Goal: Task Accomplishment & Management: Manage account settings

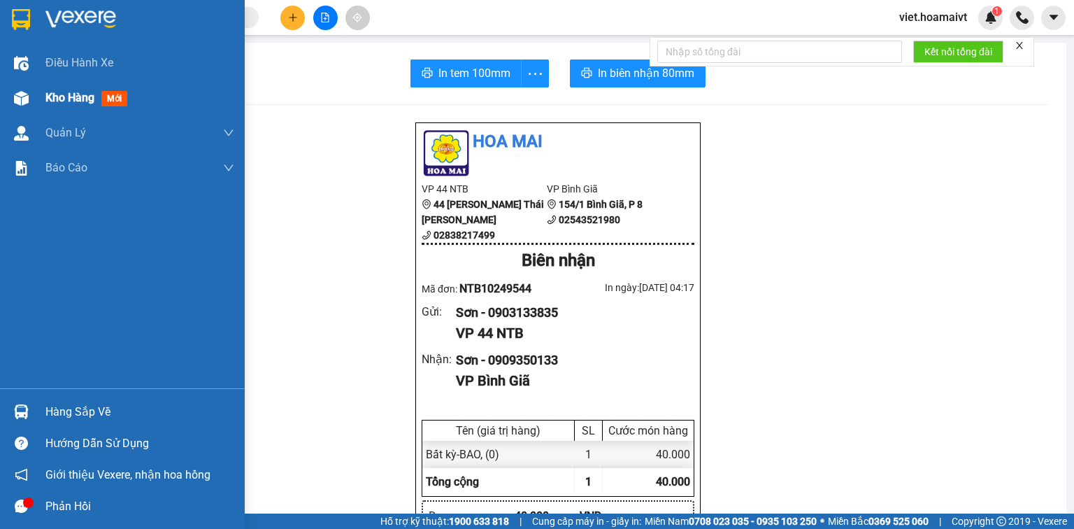
click at [43, 101] on div "Kho hàng mới" at bounding box center [122, 97] width 245 height 35
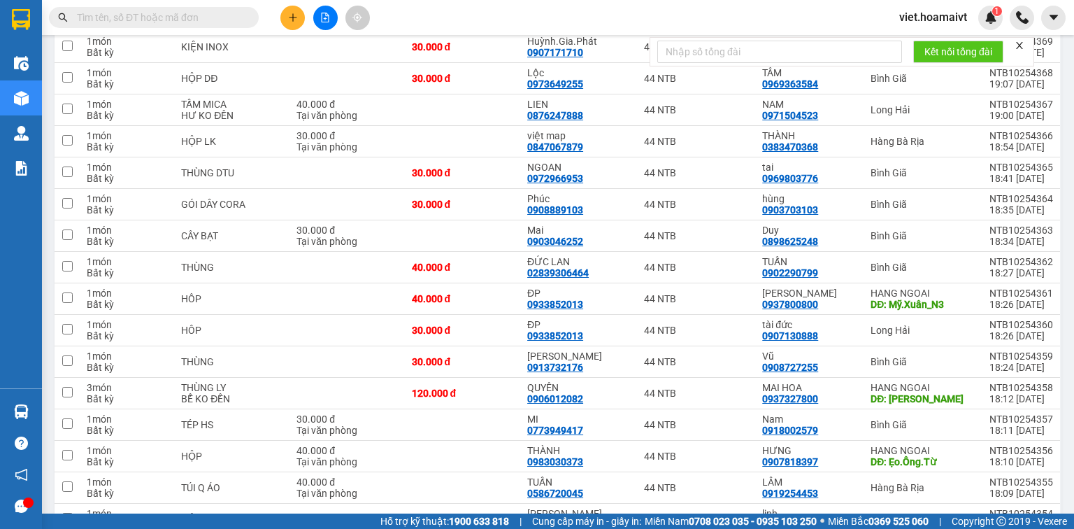
scroll to position [280, 0]
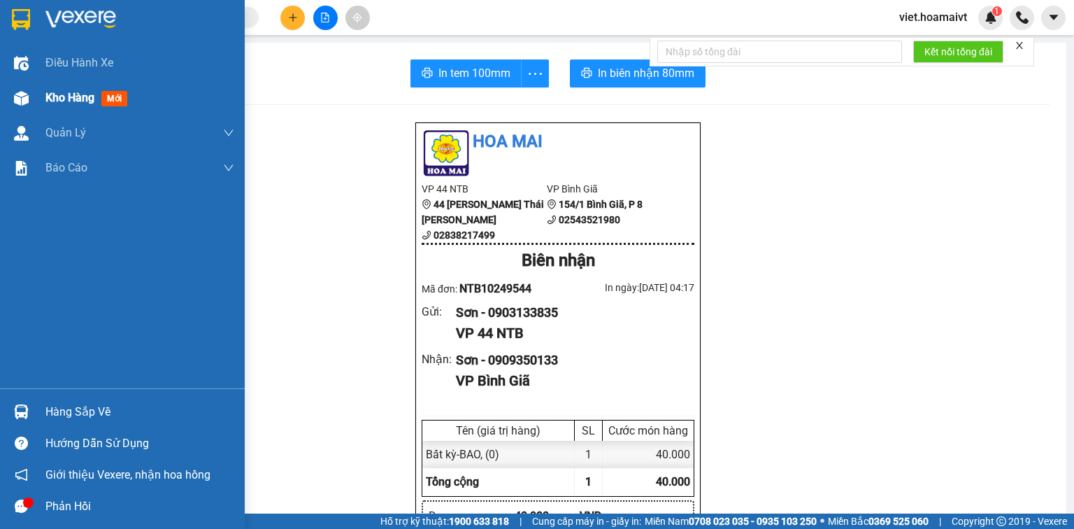
drag, startPoint x: 57, startPoint y: 97, endPoint x: 143, endPoint y: 106, distance: 86.4
click at [61, 97] on span "Kho hàng" at bounding box center [69, 97] width 49 height 13
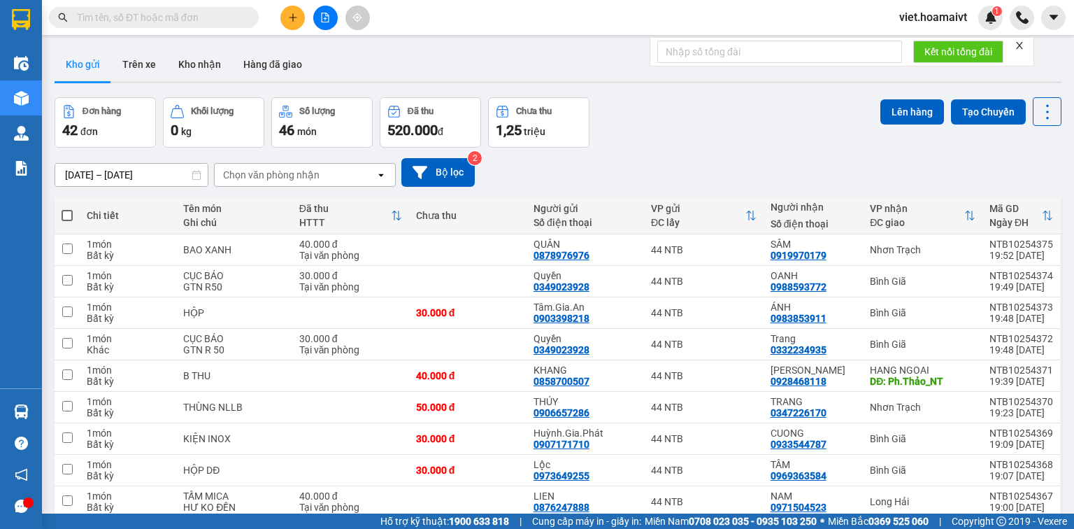
scroll to position [90, 0]
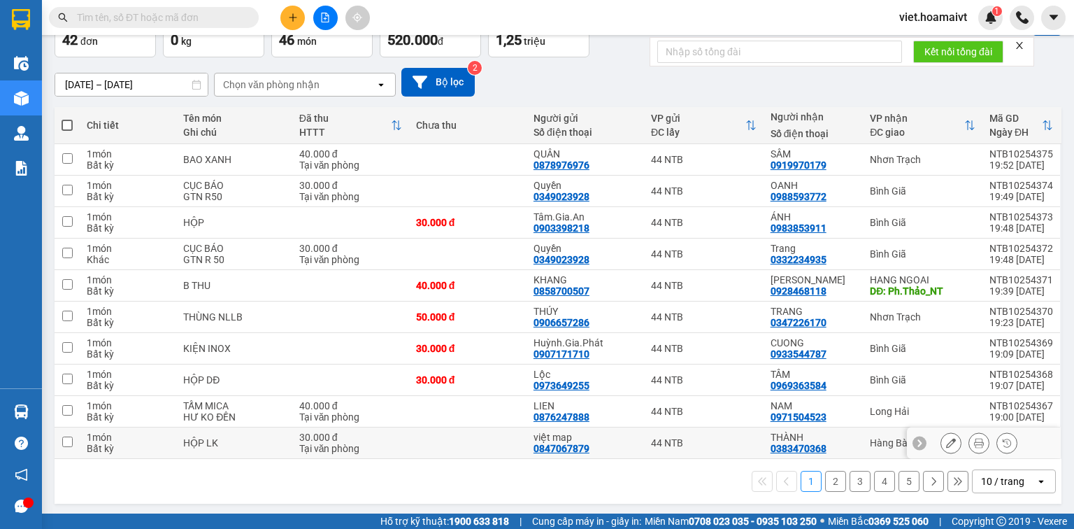
click at [1049, 442] on tr "1 món Bất kỳ HỘP LK 30.000 đ Tại văn phòng việt map 0847067879 44 NTB THÀNH 038…" at bounding box center [558, 442] width 1007 height 31
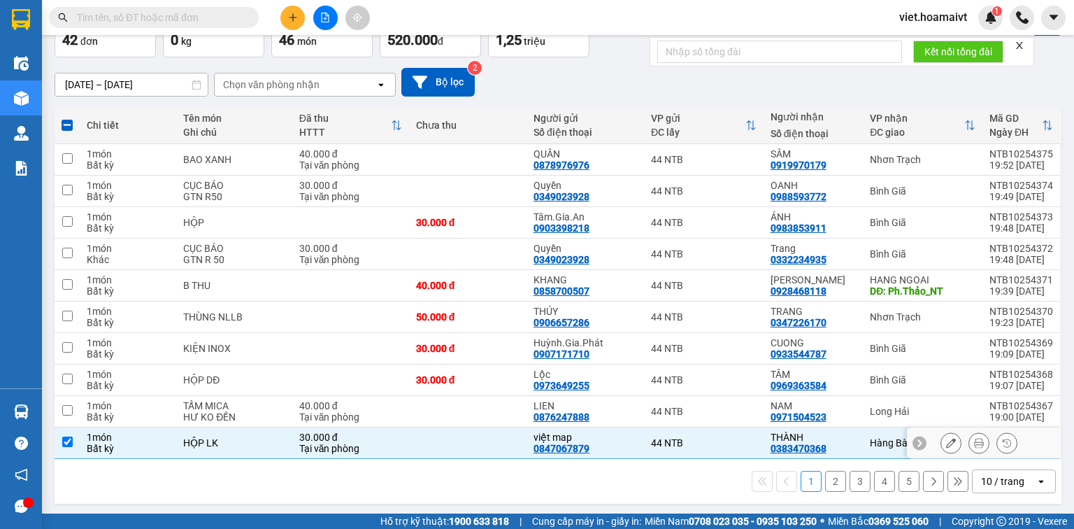
click at [1049, 434] on div at bounding box center [984, 442] width 154 height 31
click at [1014, 483] on div "10 / trang" at bounding box center [1002, 481] width 43 height 14
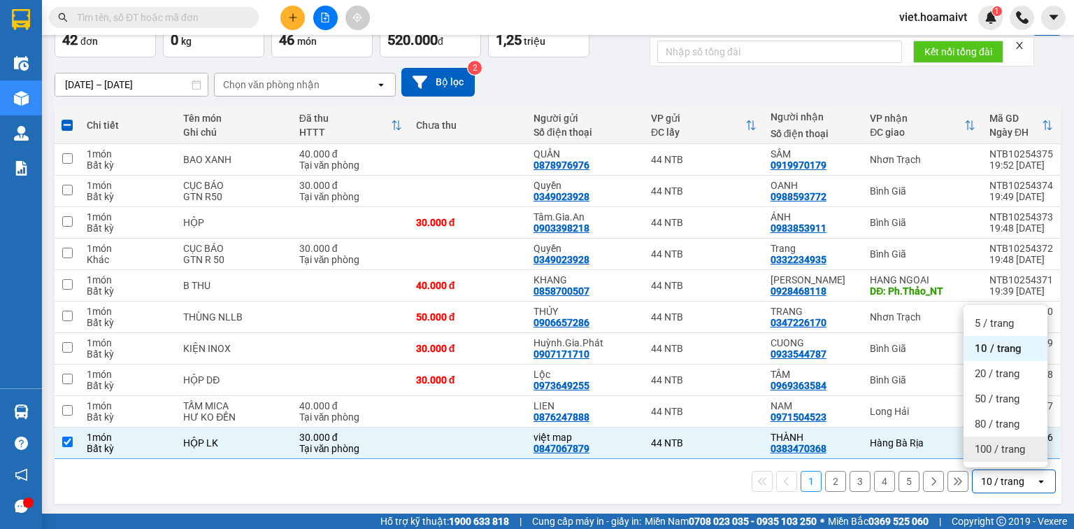
click at [1011, 461] on div "100 / trang" at bounding box center [1006, 448] width 84 height 25
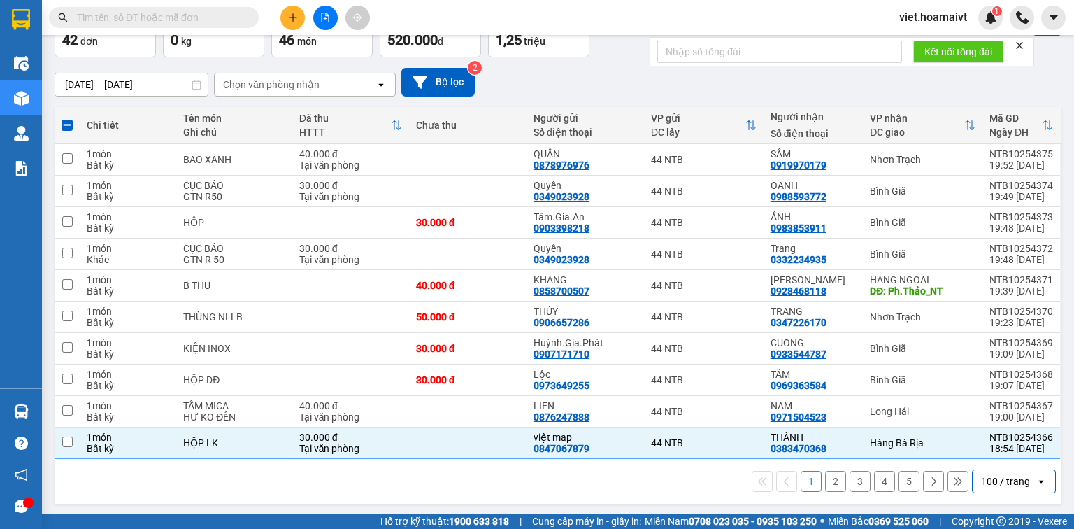
checkbox input "false"
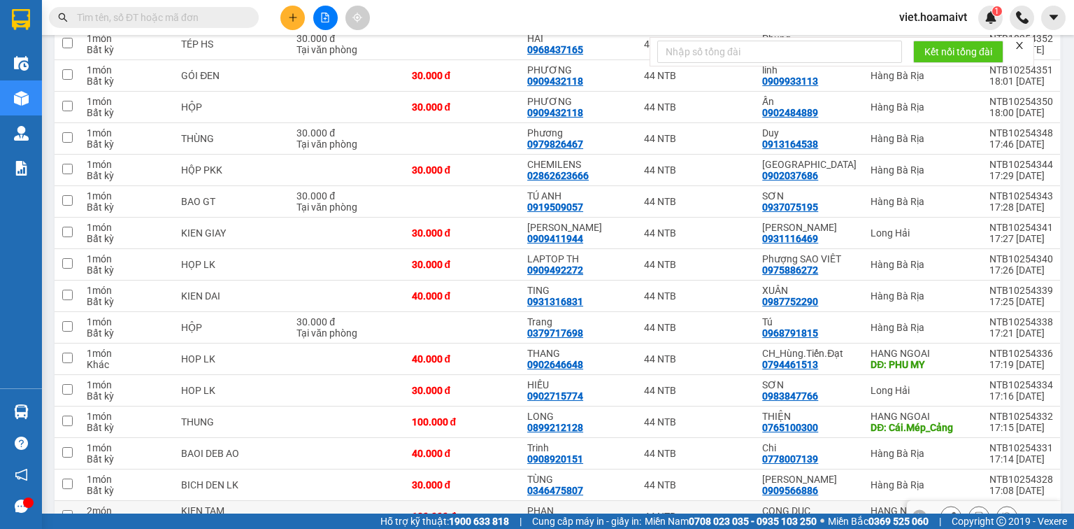
scroll to position [1093, 0]
